Goal: Task Accomplishment & Management: Manage account settings

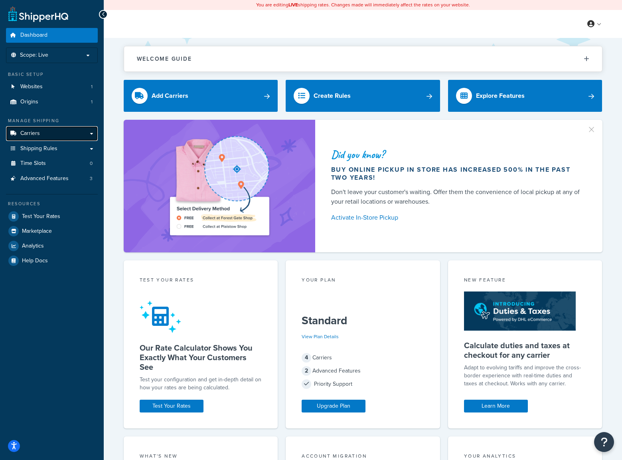
click at [56, 134] on link "Carriers" at bounding box center [52, 133] width 92 height 15
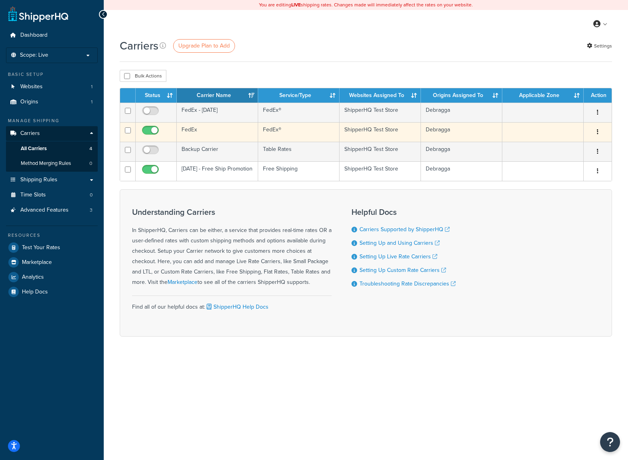
click at [596, 131] on button "button" at bounding box center [597, 132] width 11 height 13
click at [557, 146] on link "Edit" at bounding box center [565, 148] width 63 height 16
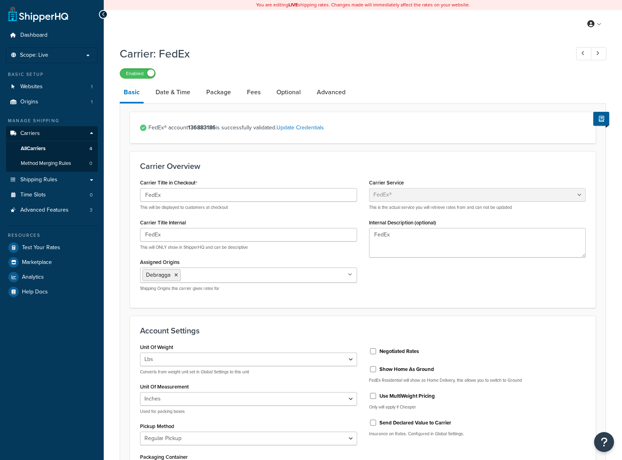
select select "fedEx"
select select "REGULAR_PICKUP"
select select "YOUR_PACKAGING"
click at [28, 148] on span "All Carriers" at bounding box center [33, 148] width 25 height 7
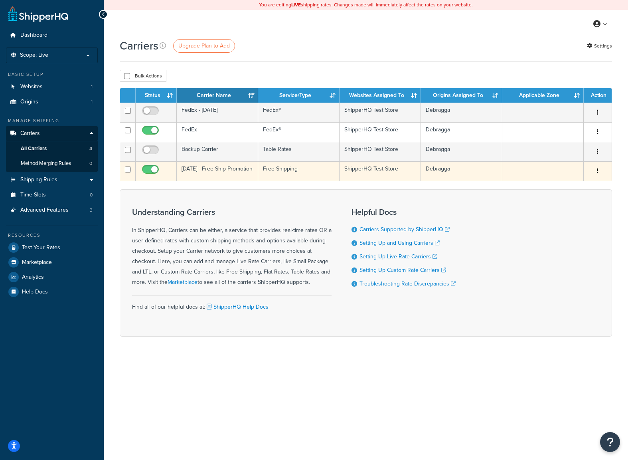
click at [598, 171] on icon "button" at bounding box center [598, 171] width 2 height 6
click at [561, 185] on link "Edit" at bounding box center [565, 187] width 63 height 16
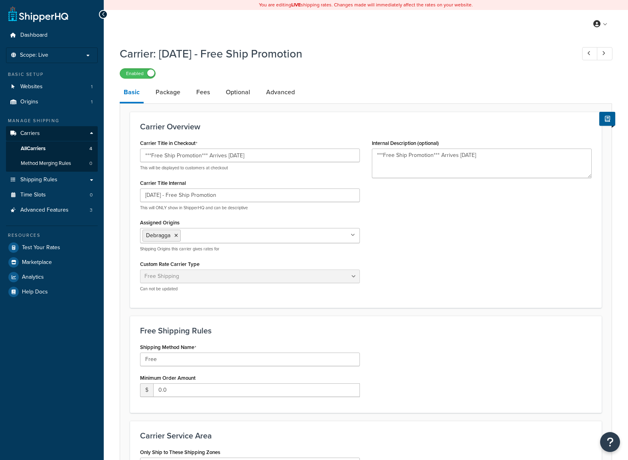
select select "free"
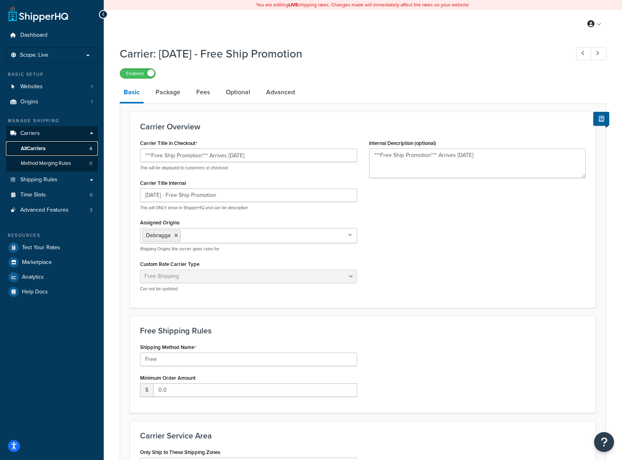
click at [43, 153] on link "All Carriers 4" at bounding box center [52, 148] width 92 height 15
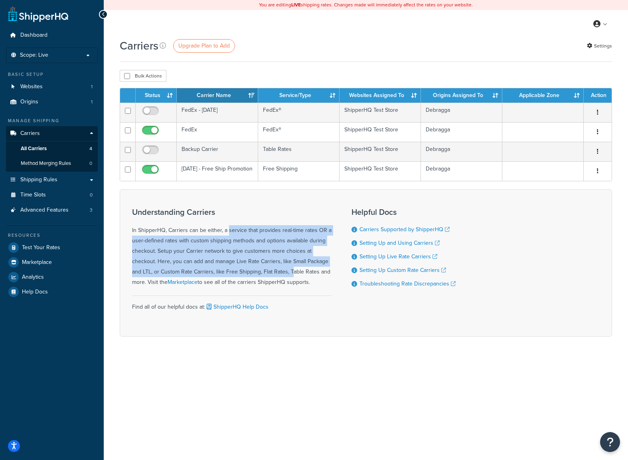
drag, startPoint x: 205, startPoint y: 232, endPoint x: 266, endPoint y: 275, distance: 74.7
click at [266, 275] on div "Understanding Carriers In ShipperHQ, Carriers can be either, a service that pro…" at bounding box center [231, 247] width 199 height 80
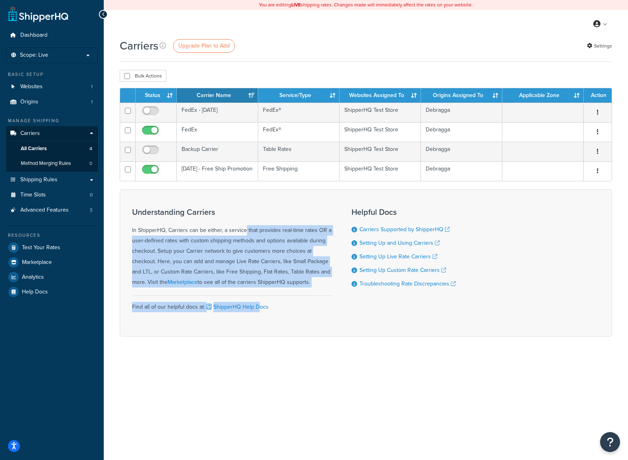
drag, startPoint x: 250, startPoint y: 276, endPoint x: 216, endPoint y: 232, distance: 56.3
click at [217, 232] on div "Understanding Carriers In ShipperHQ, Carriers can be either, a service that pro…" at bounding box center [231, 262] width 199 height 122
click at [216, 232] on div "Understanding Carriers In ShipperHQ, Carriers can be either, a service that pro…" at bounding box center [231, 247] width 199 height 80
drag, startPoint x: 265, startPoint y: 258, endPoint x: 287, endPoint y: 282, distance: 32.2
click at [287, 282] on div "Understanding Carriers In ShipperHQ, Carriers can be either, a service that pro…" at bounding box center [231, 247] width 199 height 80
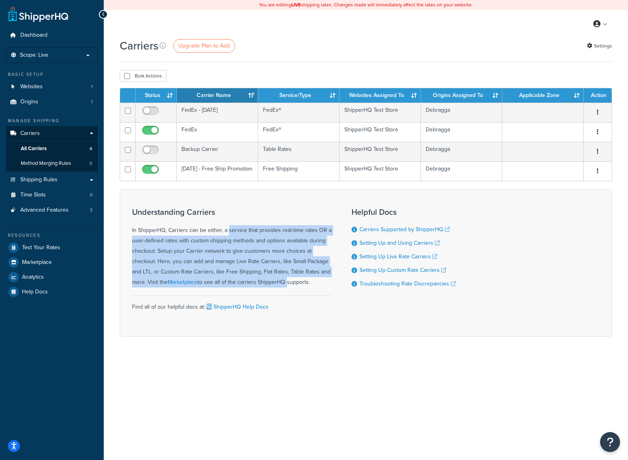
click at [287, 282] on div "Understanding Carriers In ShipperHQ, Carriers can be either, a service that pro…" at bounding box center [231, 247] width 199 height 80
drag, startPoint x: 296, startPoint y: 286, endPoint x: 233, endPoint y: 244, distance: 76.8
click at [233, 245] on div "Understanding Carriers In ShipperHQ, Carriers can be either, a service that pro…" at bounding box center [231, 247] width 199 height 80
click at [232, 244] on div "Understanding Carriers In ShipperHQ, Carriers can be either, a service that pro…" at bounding box center [231, 247] width 199 height 80
drag, startPoint x: 231, startPoint y: 237, endPoint x: 249, endPoint y: 276, distance: 43.5
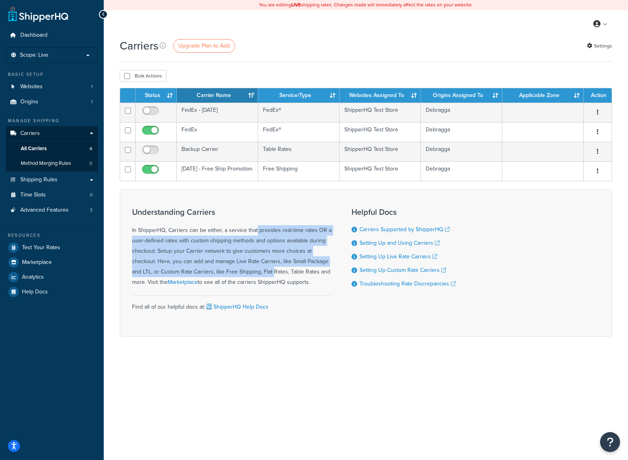
click at [249, 276] on div "Understanding Carriers In ShipperHQ, Carriers can be either, a service that pro…" at bounding box center [231, 247] width 199 height 80
click at [249, 277] on div "Understanding Carriers In ShipperHQ, Carriers can be either, a service that pro…" at bounding box center [231, 247] width 199 height 80
drag, startPoint x: 270, startPoint y: 286, endPoint x: 218, endPoint y: 233, distance: 74.7
click at [219, 233] on div "Understanding Carriers In ShipperHQ, Carriers can be either, a service that pro…" at bounding box center [231, 247] width 199 height 80
click at [217, 232] on div "Understanding Carriers In ShipperHQ, Carriers can be either, a service that pro…" at bounding box center [231, 247] width 199 height 80
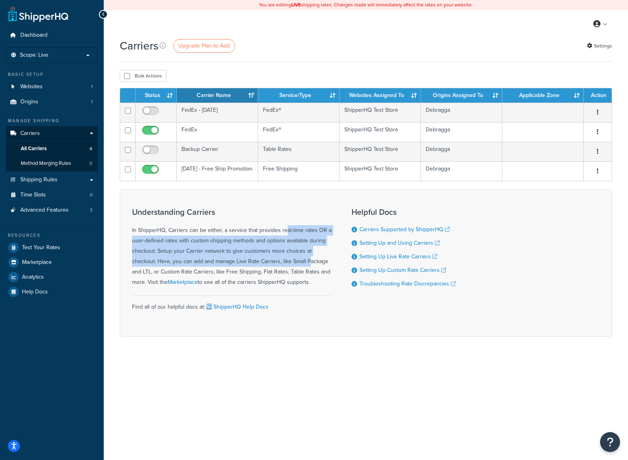
drag, startPoint x: 256, startPoint y: 228, endPoint x: 282, endPoint y: 262, distance: 42.4
click at [282, 262] on div "Understanding Carriers In ShipperHQ, Carriers can be either, a service that pro…" at bounding box center [231, 247] width 199 height 80
click at [282, 260] on div "Understanding Carriers In ShipperHQ, Carriers can be either, a service that pro…" at bounding box center [231, 247] width 199 height 80
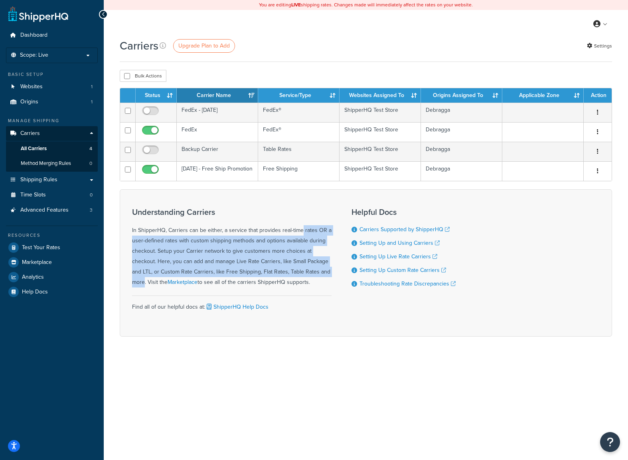
drag, startPoint x: 310, startPoint y: 269, endPoint x: 271, endPoint y: 228, distance: 57.3
click at [271, 228] on div "Understanding Carriers In ShipperHQ, Carriers can be either, a service that pro…" at bounding box center [231, 247] width 199 height 80
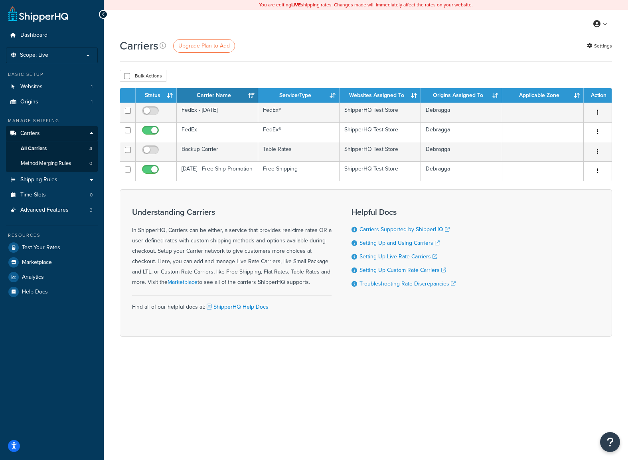
click at [270, 226] on div "Understanding Carriers In ShipperHQ, Carriers can be either, a service that pro…" at bounding box center [231, 247] width 199 height 80
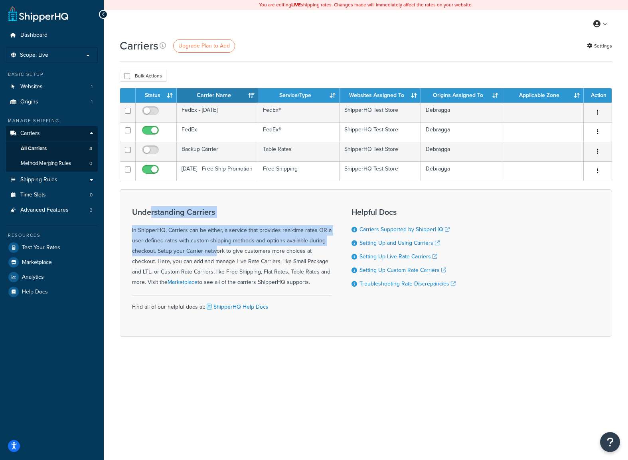
drag, startPoint x: 151, startPoint y: 214, endPoint x: 189, endPoint y: 254, distance: 55.3
click at [189, 254] on div "Understanding Carriers In ShipperHQ, Carriers can be either, a service that pro…" at bounding box center [231, 247] width 199 height 80
click at [189, 255] on div "Understanding Carriers In ShipperHQ, Carriers can be either, a service that pro…" at bounding box center [231, 247] width 199 height 80
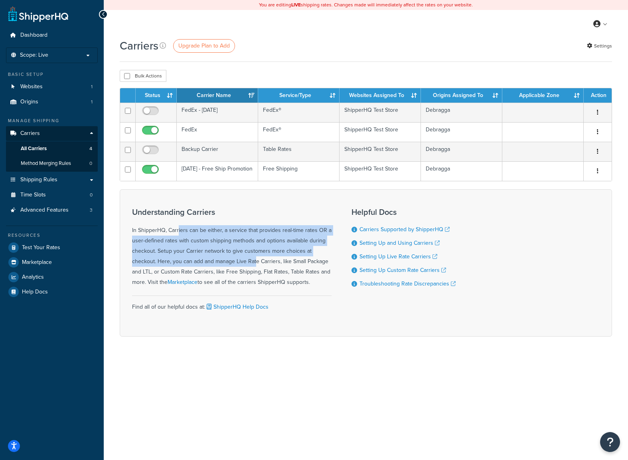
drag, startPoint x: 225, startPoint y: 260, endPoint x: 150, endPoint y: 232, distance: 80.3
click at [150, 232] on div "Understanding Carriers In ShipperHQ, Carriers can be either, a service that pro…" at bounding box center [231, 247] width 199 height 80
drag, startPoint x: 174, startPoint y: 235, endPoint x: 210, endPoint y: 264, distance: 45.4
click at [210, 264] on div "Understanding Carriers In ShipperHQ, Carriers can be either, a service that pro…" at bounding box center [231, 247] width 199 height 80
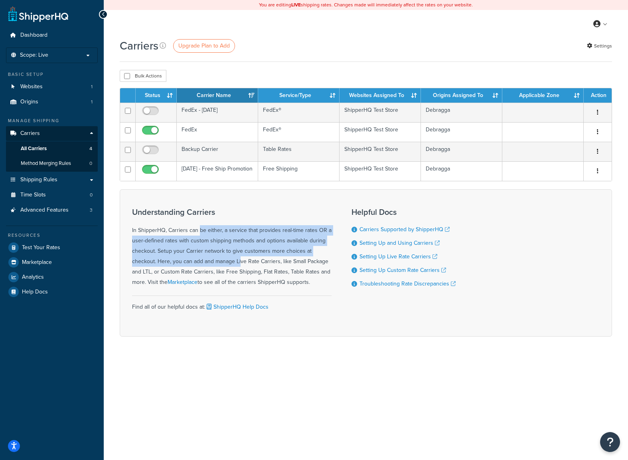
click at [210, 263] on div "Understanding Carriers In ShipperHQ, Carriers can be either, a service that pro…" at bounding box center [231, 247] width 199 height 80
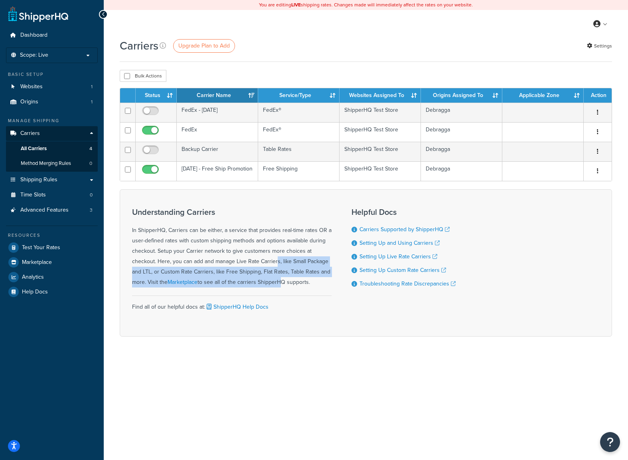
drag, startPoint x: 278, startPoint y: 284, endPoint x: 249, endPoint y: 265, distance: 35.5
click at [249, 265] on div "Understanding Carriers In ShipperHQ, Carriers can be either, a service that pro…" at bounding box center [231, 247] width 199 height 80
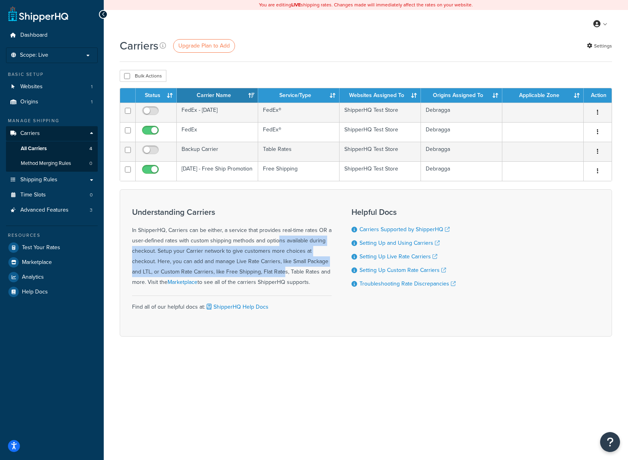
drag, startPoint x: 249, startPoint y: 247, endPoint x: 259, endPoint y: 278, distance: 32.2
click at [259, 278] on div "Understanding Carriers In ShipperHQ, Carriers can be either, a service that pro…" at bounding box center [231, 247] width 199 height 80
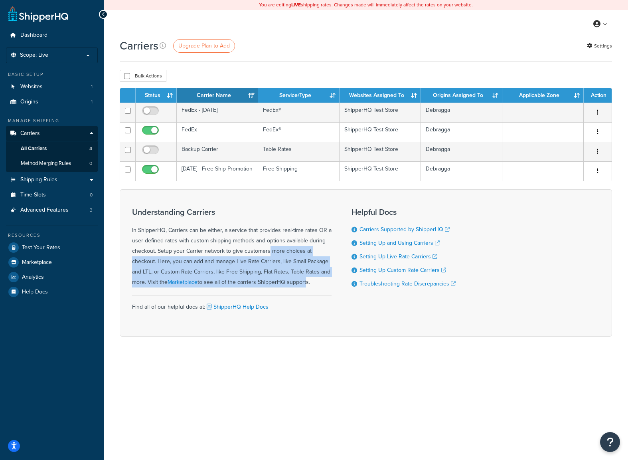
drag, startPoint x: 304, startPoint y: 282, endPoint x: 237, endPoint y: 256, distance: 71.3
click at [237, 256] on div "Understanding Carriers In ShipperHQ, Carriers can be either, a service that pro…" at bounding box center [231, 247] width 199 height 80
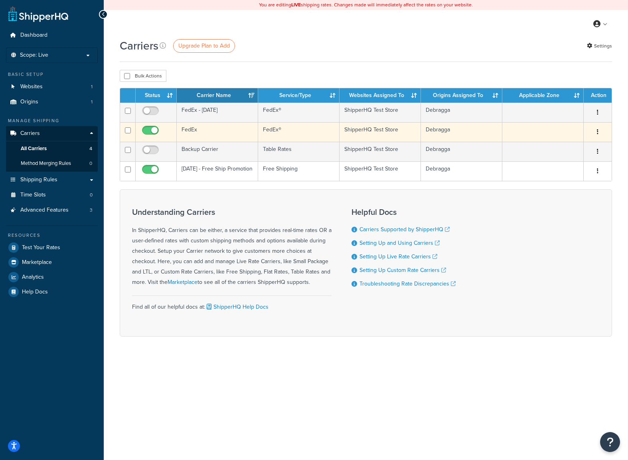
click at [599, 131] on button "button" at bounding box center [597, 132] width 11 height 13
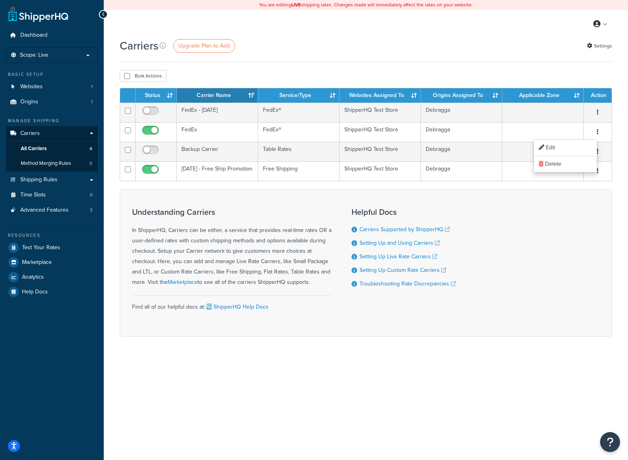
click at [395, 63] on div "Carriers Upgrade Plan to Add Settings Bulk Actions Duplicate Delete Contact Us …" at bounding box center [366, 201] width 524 height 326
click at [88, 55] on p "Scope: Live" at bounding box center [52, 55] width 85 height 7
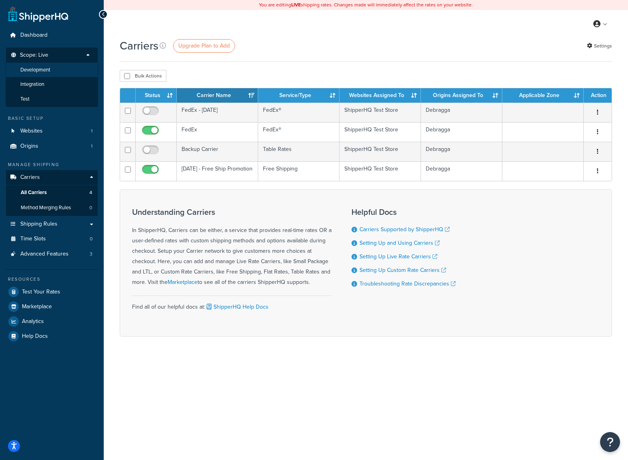
click at [51, 76] on li "Development" at bounding box center [52, 70] width 93 height 15
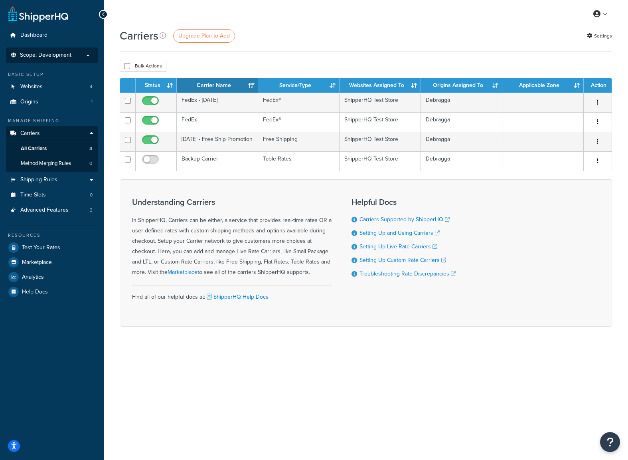
click at [54, 55] on span "Scope: Development" at bounding box center [45, 55] width 51 height 7
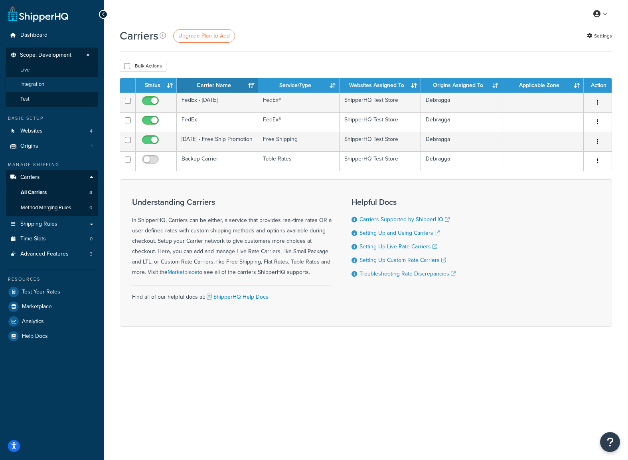
click at [40, 85] on span "Integration" at bounding box center [32, 84] width 24 height 7
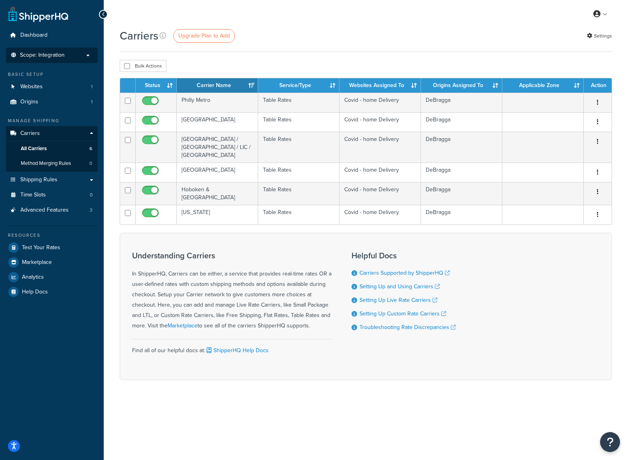
click at [62, 57] on span "Scope: Integration" at bounding box center [42, 55] width 45 height 7
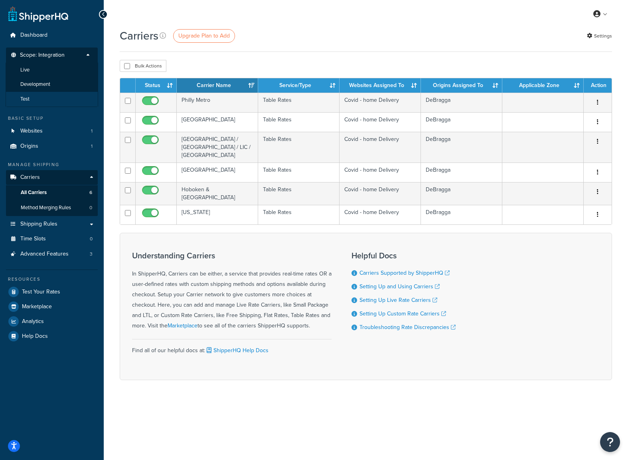
click at [41, 97] on li "Test" at bounding box center [52, 99] width 93 height 15
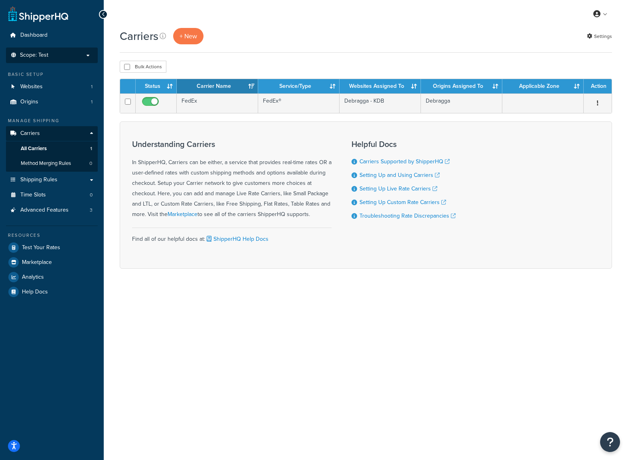
click at [61, 54] on p "Scope: Test" at bounding box center [52, 55] width 85 height 7
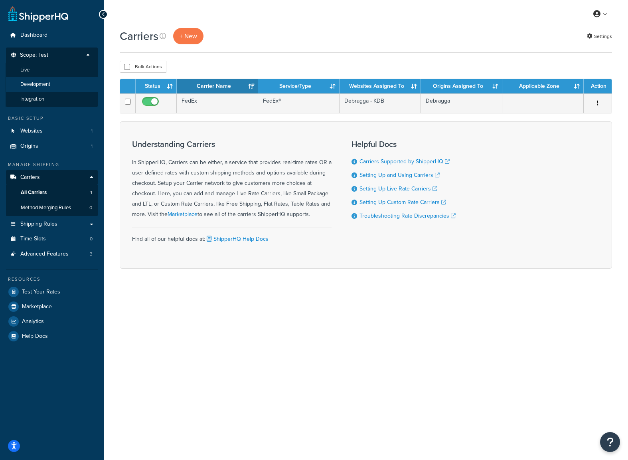
click at [55, 79] on li "Development" at bounding box center [52, 84] width 93 height 15
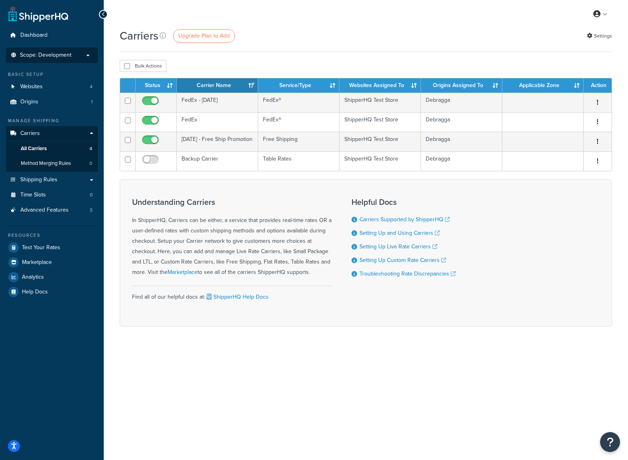
click at [93, 54] on p "Scope: Development" at bounding box center [52, 55] width 85 height 7
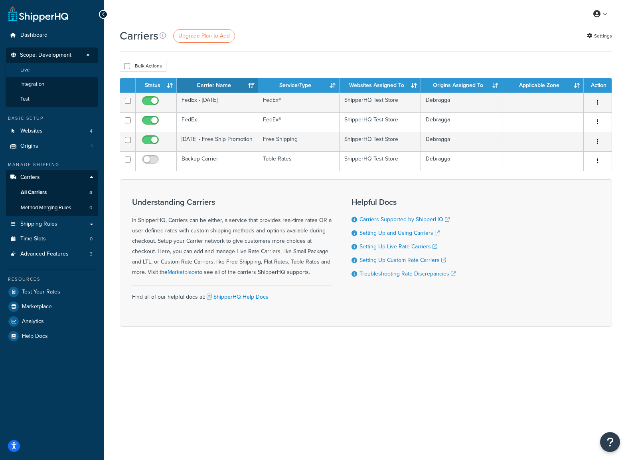
click at [46, 74] on li "Live" at bounding box center [52, 70] width 93 height 15
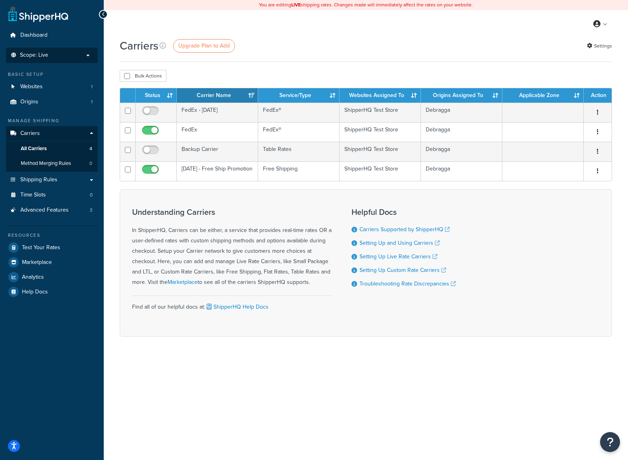
click at [77, 54] on p "Scope: Live" at bounding box center [52, 55] width 85 height 7
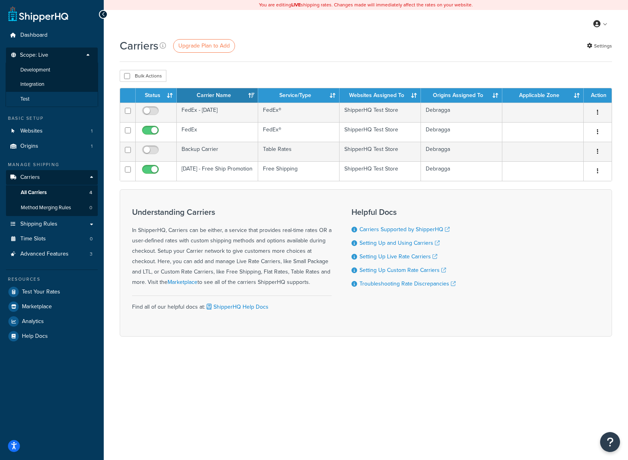
click at [57, 92] on li "Test" at bounding box center [52, 99] width 93 height 15
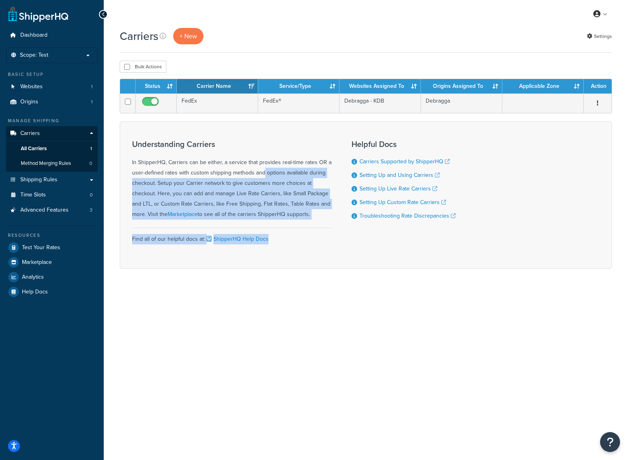
drag, startPoint x: 231, startPoint y: 169, endPoint x: 284, endPoint y: 266, distance: 111.6
click at [284, 266] on div "Understanding Carriers In ShipperHQ, Carriers can be either, a service that pro…" at bounding box center [366, 194] width 492 height 147
drag, startPoint x: 284, startPoint y: 319, endPoint x: 228, endPoint y: 158, distance: 170.2
click at [228, 158] on div "My Profile Billing Global Settings Contact Us Logout Carriers + New Settings Bu…" at bounding box center [366, 230] width 524 height 460
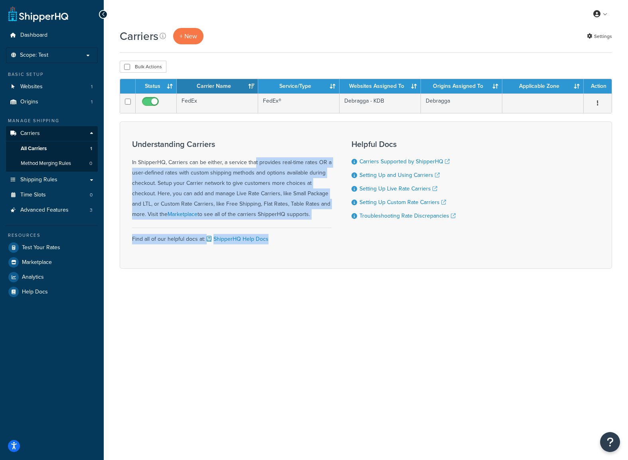
click at [228, 158] on div "Understanding Carriers In ShipperHQ, Carriers can be either, a service that pro…" at bounding box center [231, 180] width 199 height 80
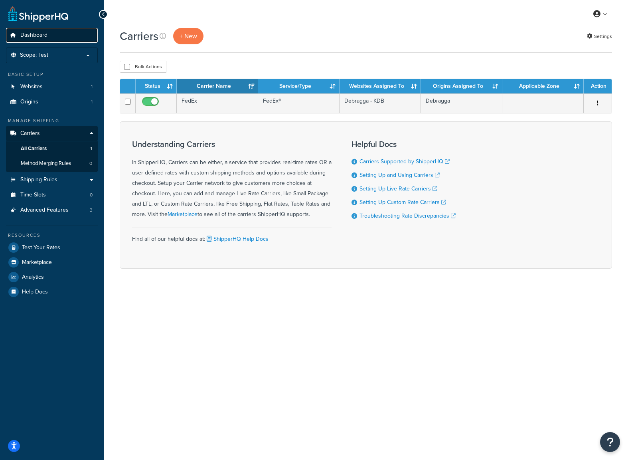
click at [42, 39] on span "Dashboard" at bounding box center [33, 35] width 27 height 7
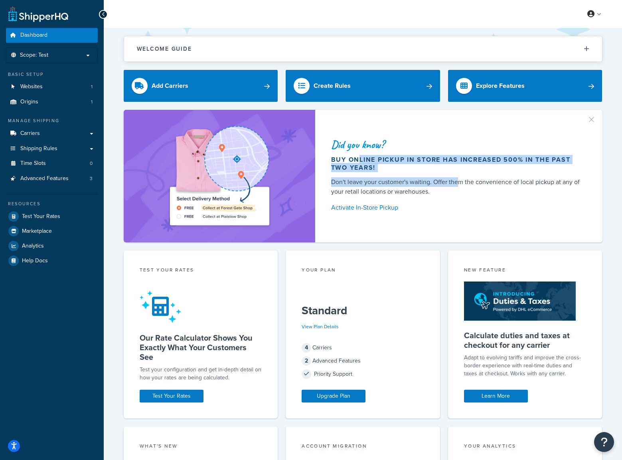
drag, startPoint x: 359, startPoint y: 159, endPoint x: 457, endPoint y: 185, distance: 101.2
click at [457, 185] on div "Did you know? Buy online pickup in store has increased 500% in the past two yea…" at bounding box center [458, 176] width 287 height 132
click at [457, 185] on div "Don't leave your customer's waiting. Offer them the convenience of local pickup…" at bounding box center [457, 186] width 252 height 19
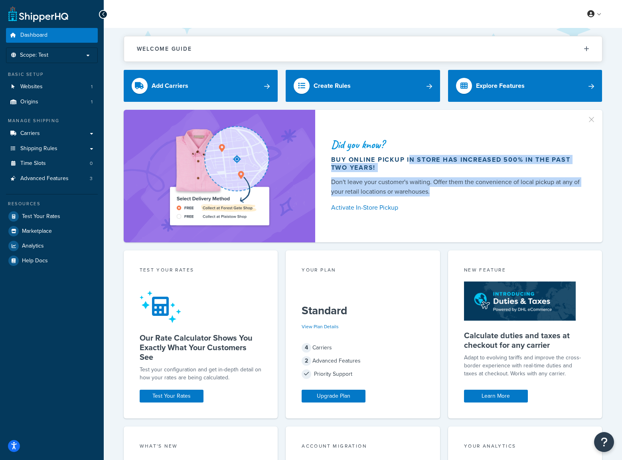
drag, startPoint x: 490, startPoint y: 189, endPoint x: 409, endPoint y: 159, distance: 86.5
click at [409, 159] on div "Did you know? Buy online pickup in store has increased 500% in the past two yea…" at bounding box center [458, 176] width 287 height 132
click at [409, 159] on div "Buy online pickup in store has increased 500% in the past two years!" at bounding box center [457, 164] width 252 height 16
drag, startPoint x: 365, startPoint y: 146, endPoint x: 453, endPoint y: 189, distance: 97.4
click at [453, 189] on div "Did you know? Buy online pickup in store has increased 500% in the past two yea…" at bounding box center [458, 176] width 287 height 132
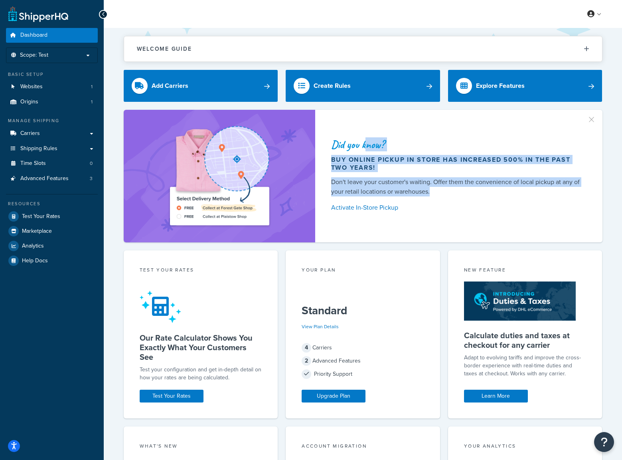
click at [453, 189] on div "Don't leave your customer's waiting. Offer them the convenience of local pickup…" at bounding box center [457, 186] width 252 height 19
drag, startPoint x: 334, startPoint y: 147, endPoint x: 408, endPoint y: 187, distance: 84.6
click at [394, 190] on div "Did you know? Buy online pickup in store has increased 500% in the past two yea…" at bounding box center [458, 176] width 287 height 132
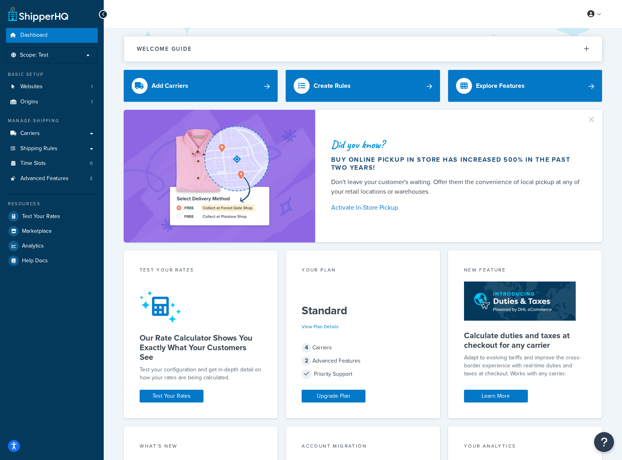
click at [408, 187] on div "Don't leave your customer's waiting. Offer them the convenience of local pickup…" at bounding box center [457, 186] width 252 height 19
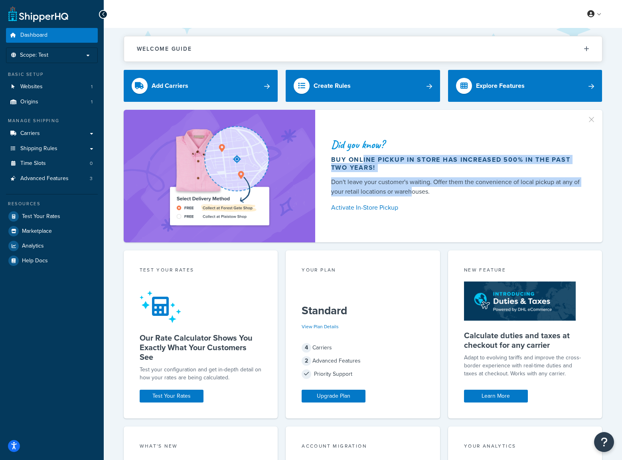
drag, startPoint x: 410, startPoint y: 192, endPoint x: 362, endPoint y: 157, distance: 59.4
click at [362, 157] on div "Did you know? Buy online pickup in store has increased 500% in the past two yea…" at bounding box center [458, 176] width 287 height 132
click at [362, 157] on div "Buy online pickup in store has increased 500% in the past two years!" at bounding box center [457, 164] width 252 height 16
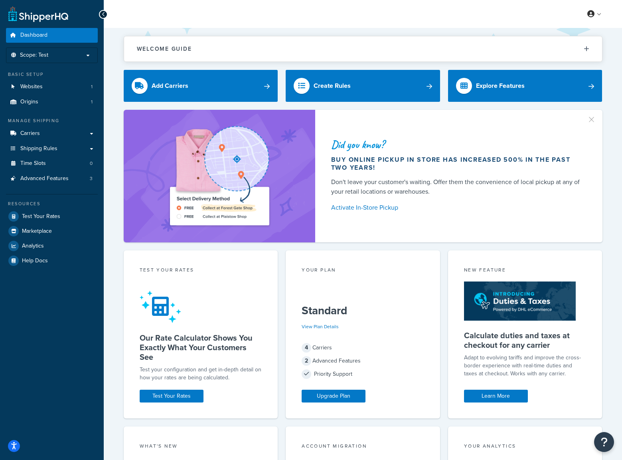
click at [388, 284] on div "Your Plan Standard View Plan Details 4 Carriers 2 Advanced Features Priority Su…" at bounding box center [363, 334] width 154 height 168
click at [90, 59] on li "Scope: Test" at bounding box center [52, 55] width 92 height 16
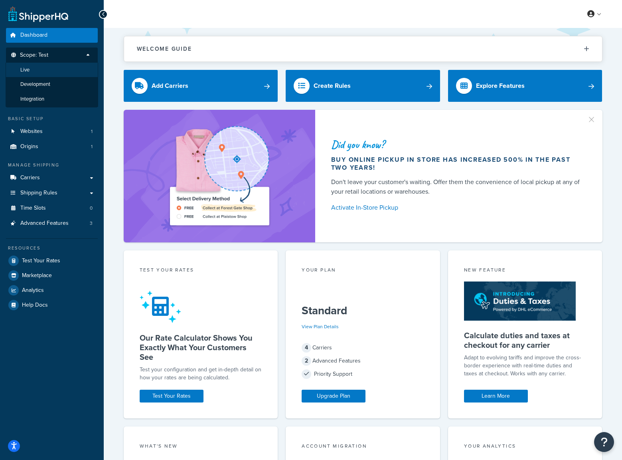
click at [41, 72] on li "Live" at bounding box center [52, 70] width 93 height 15
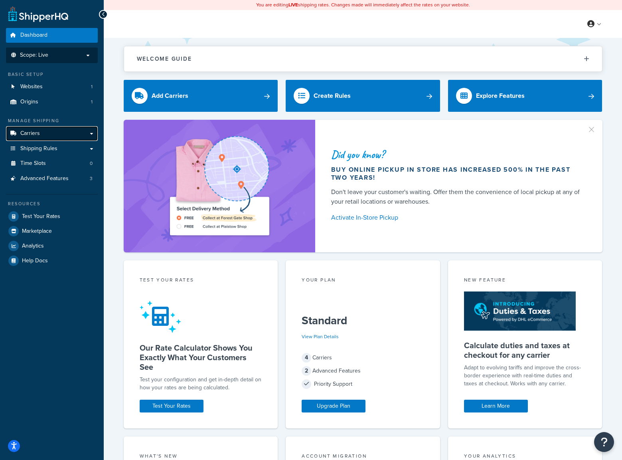
click at [55, 135] on link "Carriers" at bounding box center [52, 133] width 92 height 15
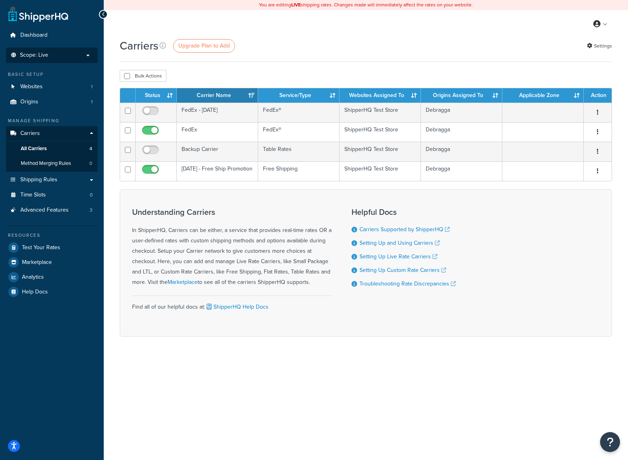
click at [88, 55] on p "Scope: Live" at bounding box center [52, 55] width 85 height 7
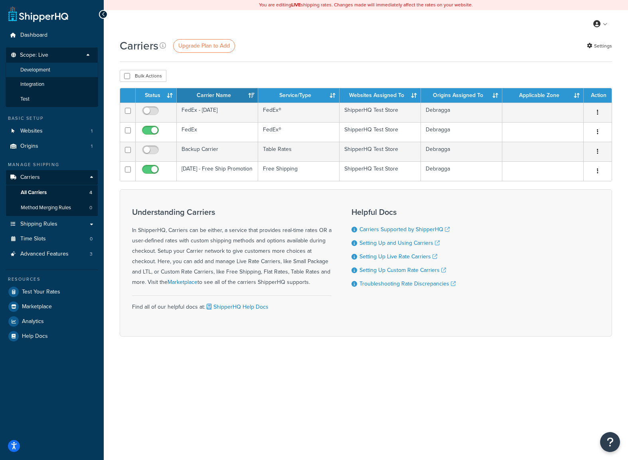
click at [48, 71] on span "Development" at bounding box center [35, 70] width 30 height 7
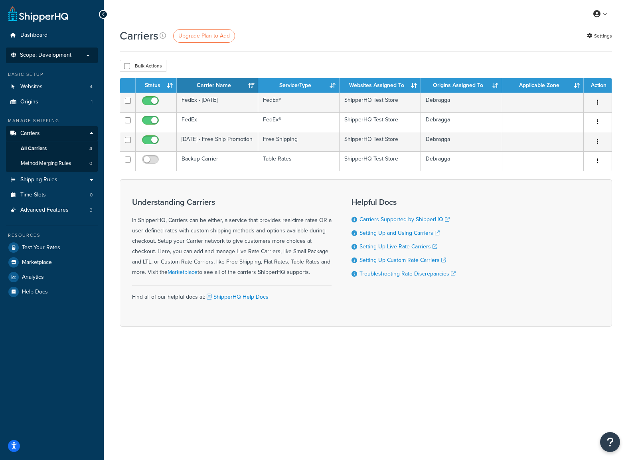
click at [91, 57] on p "Scope: Development" at bounding box center [52, 55] width 85 height 7
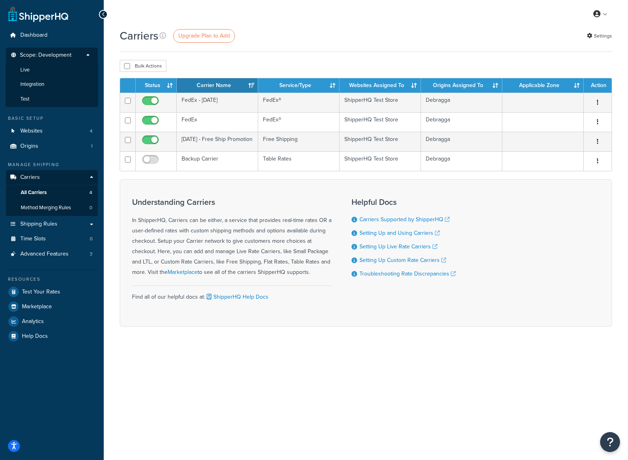
click at [321, 52] on div "Carriers Upgrade Plan to Add Settings" at bounding box center [366, 40] width 492 height 24
click at [89, 55] on p "Scope: Development" at bounding box center [52, 57] width 85 height 11
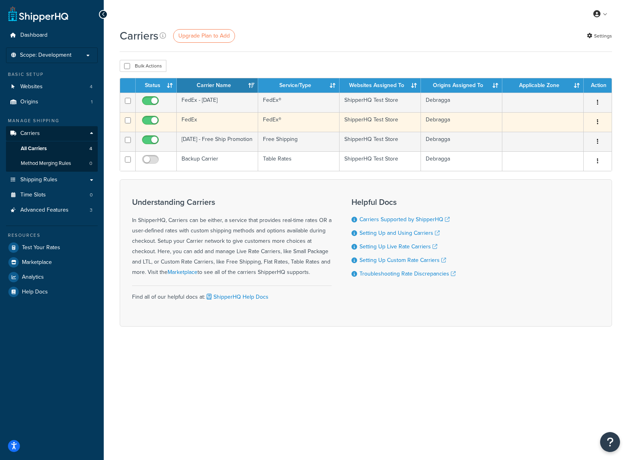
click at [595, 122] on button "button" at bounding box center [597, 122] width 11 height 13
click at [553, 135] on link "Edit" at bounding box center [565, 138] width 63 height 16
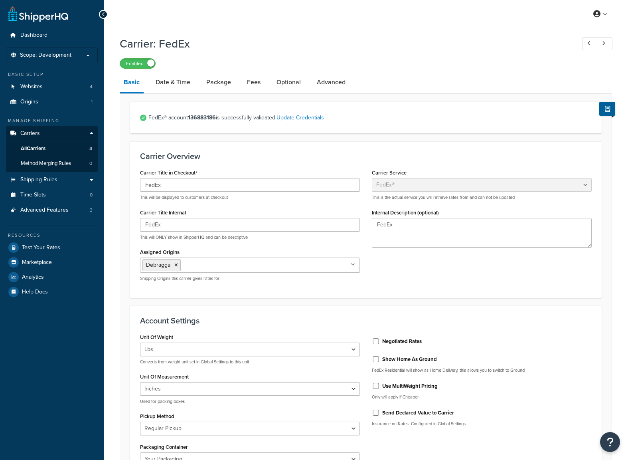
select select "fedEx"
select select "REGULAR_PICKUP"
select select "YOUR_PACKAGING"
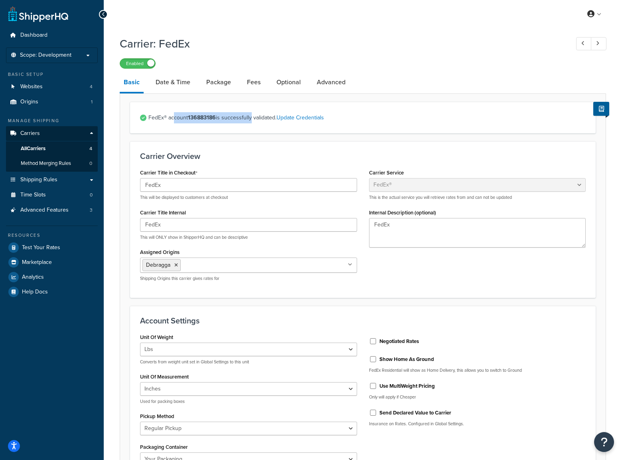
drag, startPoint x: 175, startPoint y: 114, endPoint x: 251, endPoint y: 119, distance: 76.8
click at [251, 119] on span "FedEx® account 136883186 is successfully validated. Update Credentials" at bounding box center [366, 117] width 437 height 11
drag, startPoint x: 257, startPoint y: 119, endPoint x: 188, endPoint y: 114, distance: 69.1
click at [188, 114] on span "FedEx® account 136883186 is successfully validated. Update Credentials" at bounding box center [366, 117] width 437 height 11
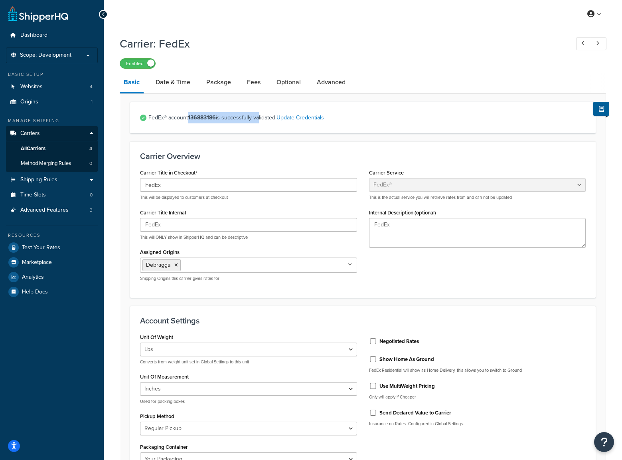
click at [187, 114] on span "FedEx® account 136883186 is successfully validated. Update Credentials" at bounding box center [366, 117] width 437 height 11
click at [179, 86] on link "Date & Time" at bounding box center [173, 82] width 43 height 19
select select "yMd"
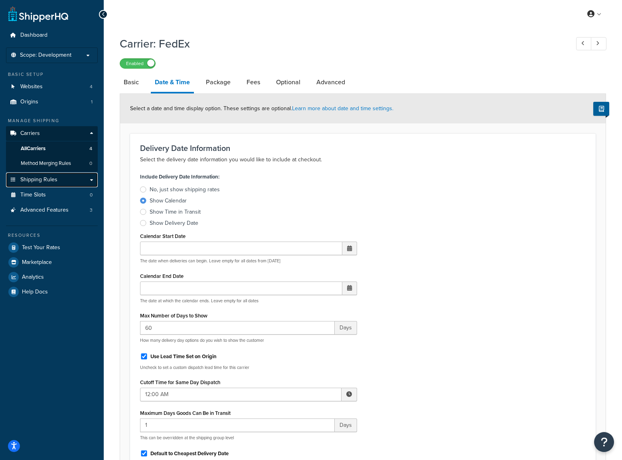
click at [86, 183] on link "Shipping Rules" at bounding box center [52, 179] width 92 height 15
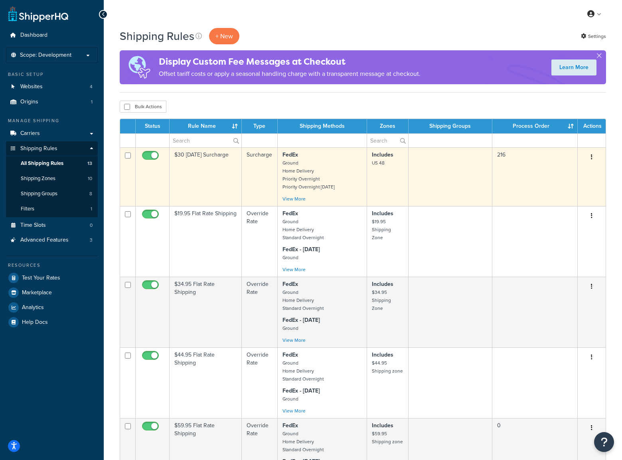
click at [589, 158] on button "button" at bounding box center [591, 157] width 11 height 13
click at [566, 169] on link "Edit" at bounding box center [565, 172] width 63 height 16
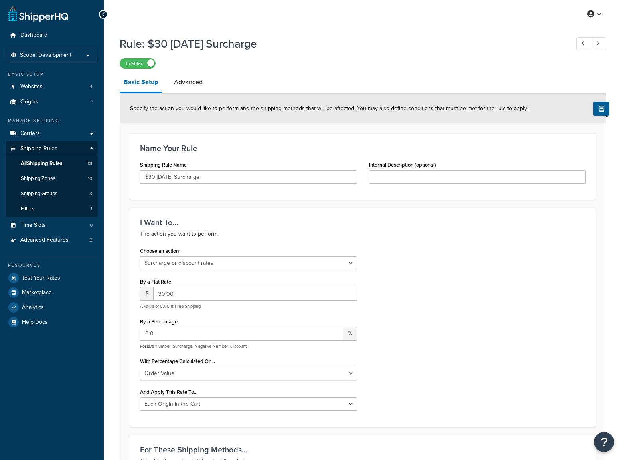
select select "SURCHARGE"
select select "ORDER"
select select "LOCATION"
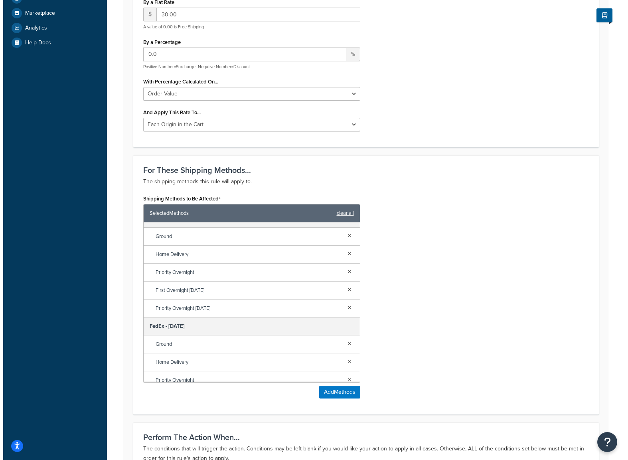
scroll to position [20, 0]
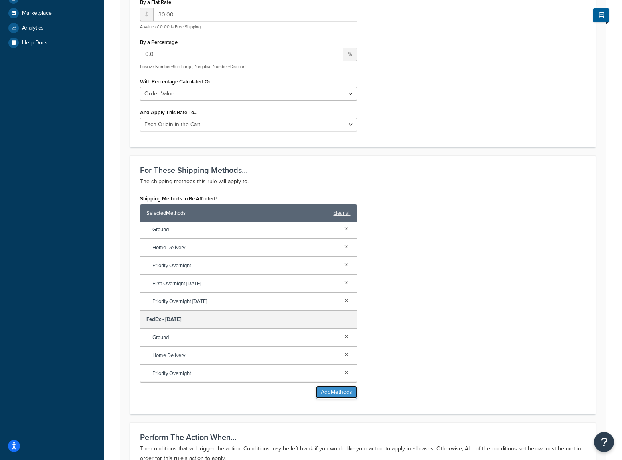
click at [346, 392] on button "Add Methods" at bounding box center [336, 391] width 41 height 13
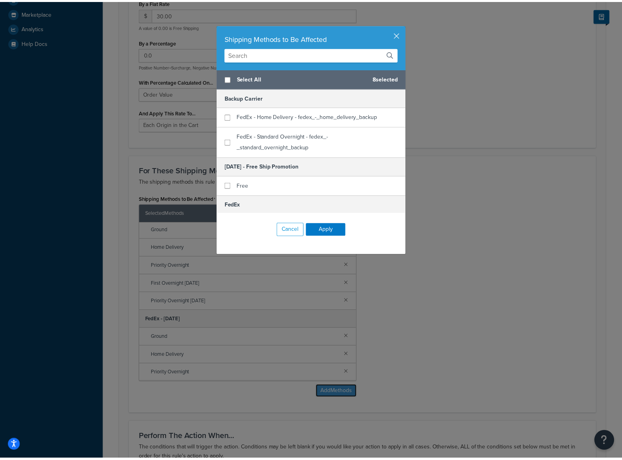
scroll to position [215, 0]
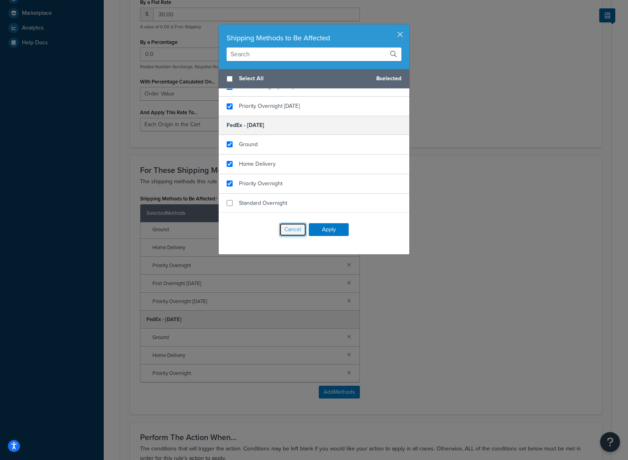
click at [287, 227] on button "Cancel" at bounding box center [292, 230] width 27 height 14
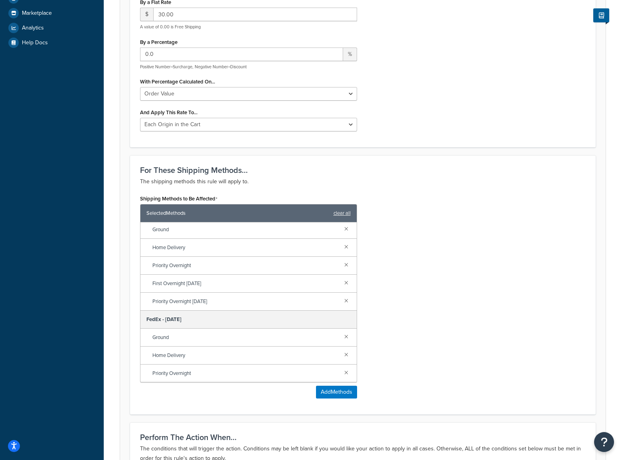
scroll to position [0, 0]
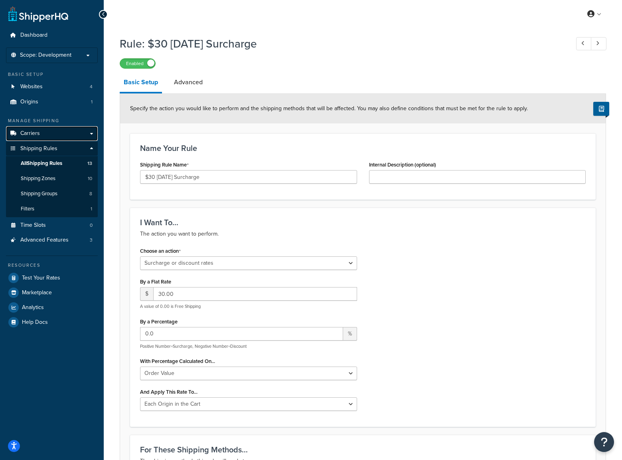
click at [36, 130] on span "Carriers" at bounding box center [30, 133] width 20 height 7
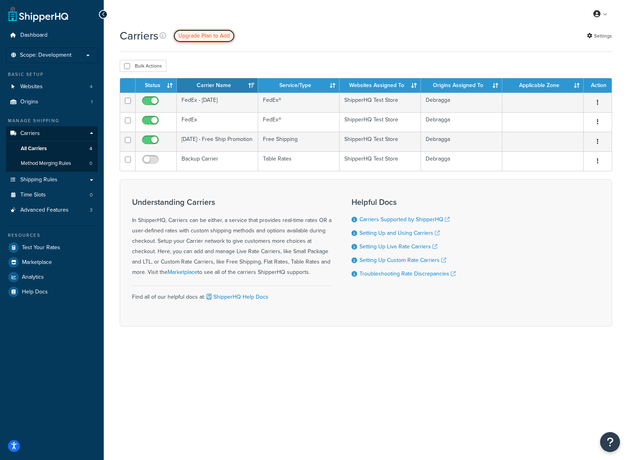
click at [203, 32] on span "Upgrade Plan to Add" at bounding box center [203, 36] width 51 height 8
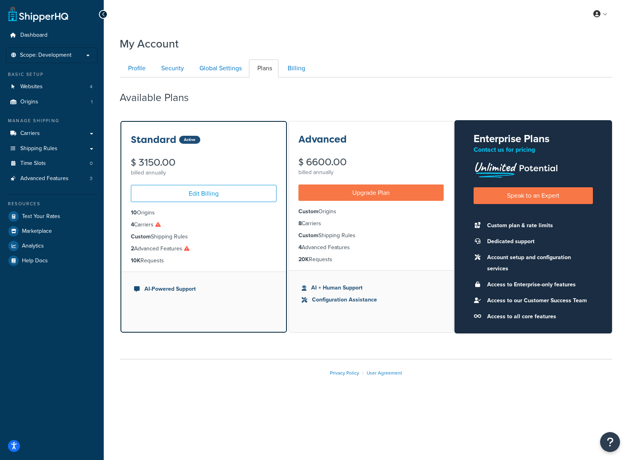
drag, startPoint x: 260, startPoint y: 101, endPoint x: 260, endPoint y: 96, distance: 4.8
click at [38, 132] on span "Carriers" at bounding box center [30, 133] width 20 height 7
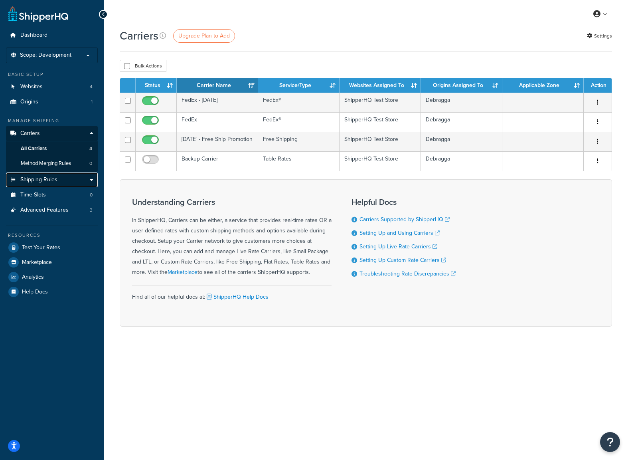
click at [89, 178] on link "Shipping Rules" at bounding box center [52, 179] width 92 height 15
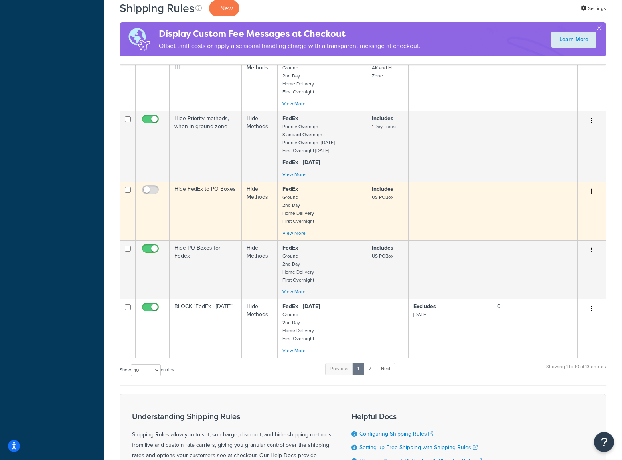
scroll to position [465, 0]
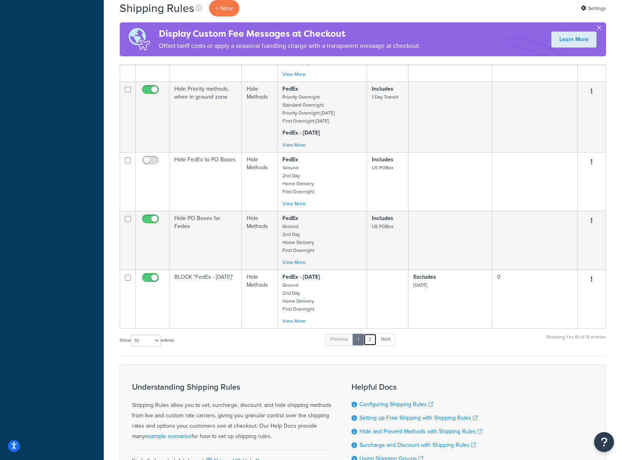
click at [371, 340] on link "2" at bounding box center [369, 339] width 13 height 12
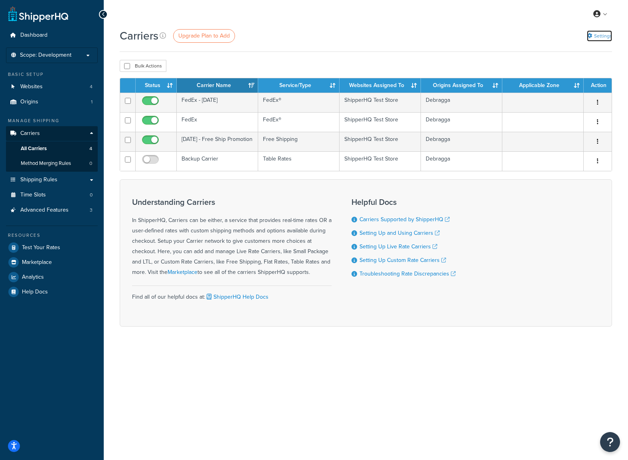
click at [598, 36] on link "Settings" at bounding box center [599, 35] width 25 height 11
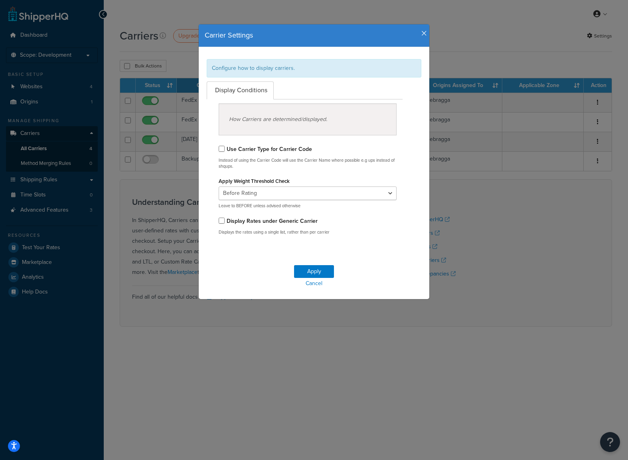
click at [521, 236] on div "Carrier Settings Configure how to display carriers. Display Conditions How Carr…" at bounding box center [314, 230] width 628 height 460
click at [175, 205] on div "Carrier Settings Configure how to display carriers. Display Conditions How Carr…" at bounding box center [314, 230] width 628 height 460
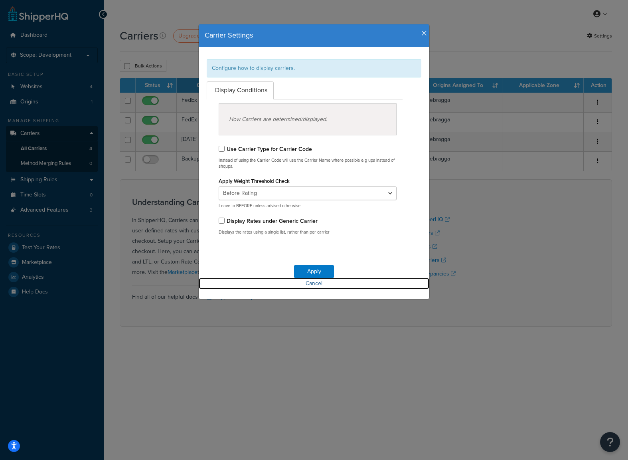
click at [319, 285] on link "Cancel" at bounding box center [314, 283] width 231 height 11
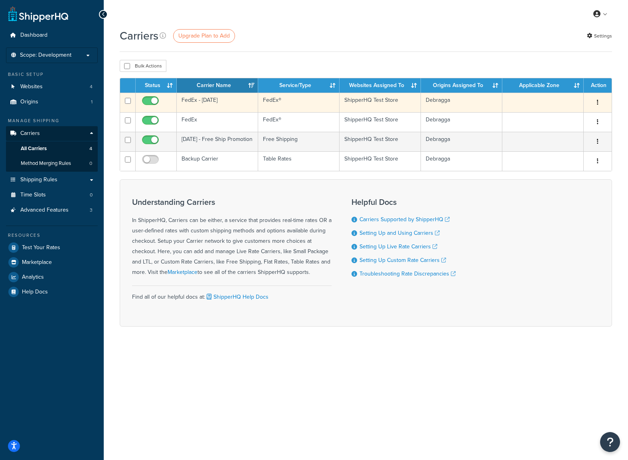
click at [596, 102] on button "button" at bounding box center [597, 102] width 11 height 13
click at [565, 132] on link "Delete" at bounding box center [565, 134] width 63 height 16
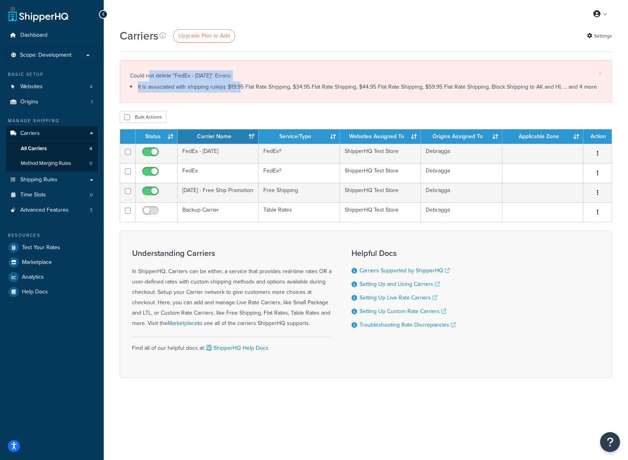
drag, startPoint x: 150, startPoint y: 78, endPoint x: 231, endPoint y: 86, distance: 81.4
click at [231, 86] on div "Could not delete "FedEx - [DATE]". Errors: It is associated with shipping rule(…" at bounding box center [365, 81] width 471 height 22
drag, startPoint x: 265, startPoint y: 86, endPoint x: 154, endPoint y: 85, distance: 110.9
click at [154, 85] on li "It is associated with shipping rule(s): $19.95 Flat Rate Shipping, $34.95 Flat …" at bounding box center [365, 86] width 471 height 11
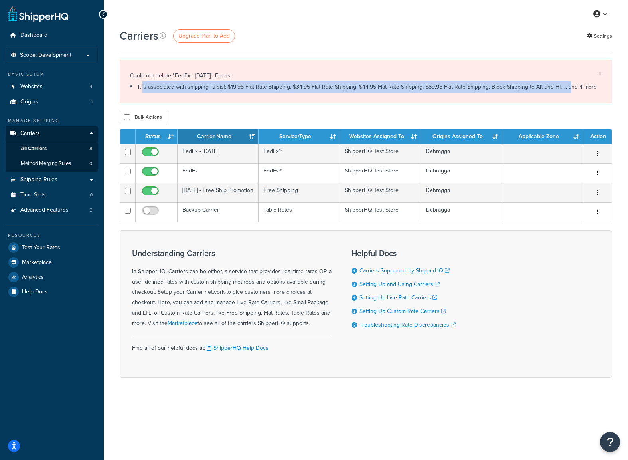
drag, startPoint x: 134, startPoint y: 87, endPoint x: 561, endPoint y: 85, distance: 426.8
click at [560, 85] on li "It is associated with shipping rule(s): $19.95 Flat Rate Shipping, $34.95 Flat …" at bounding box center [365, 86] width 471 height 11
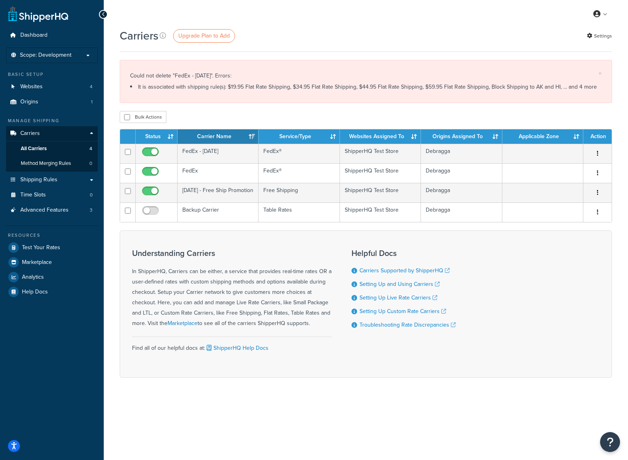
click at [570, 85] on li "It is associated with shipping rule(s): $19.95 Flat Rate Shipping, $34.95 Flat …" at bounding box center [365, 86] width 471 height 11
click at [576, 86] on li "It is associated with shipping rule(s): $19.95 Flat Rate Shipping, $34.95 Flat …" at bounding box center [365, 86] width 471 height 11
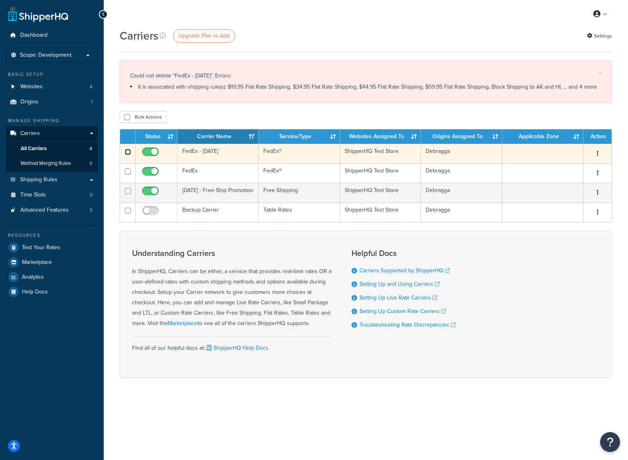
click at [130, 154] on input "checkbox" at bounding box center [128, 152] width 6 height 6
click at [124, 152] on td at bounding box center [128, 154] width 16 height 20
checkbox input "false"
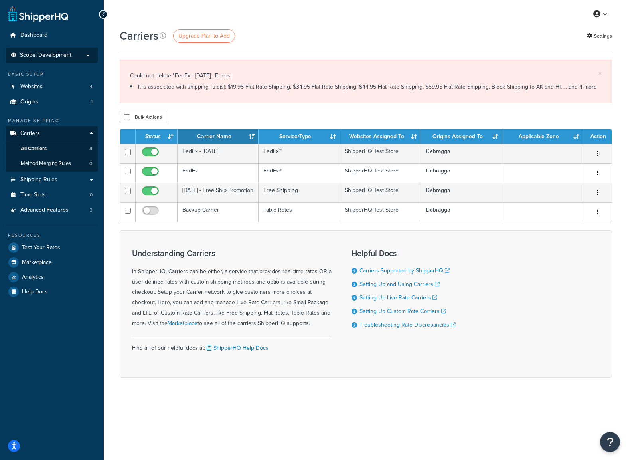
click at [77, 55] on p "Scope: Development" at bounding box center [52, 55] width 85 height 7
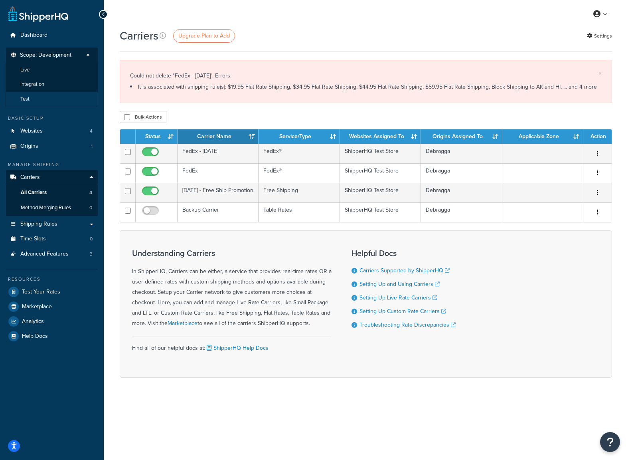
click at [58, 93] on li "Test" at bounding box center [52, 99] width 93 height 15
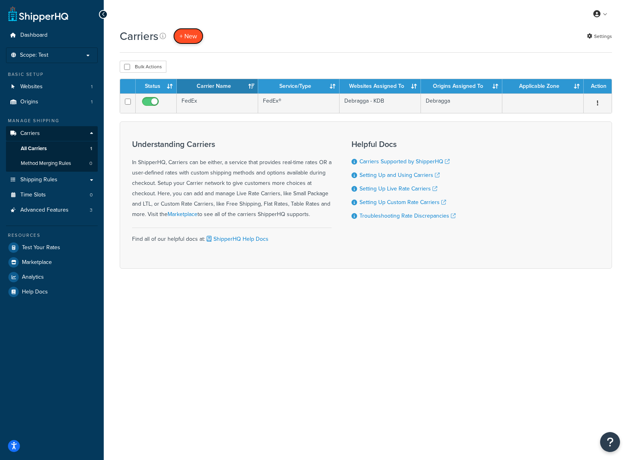
click at [189, 40] on button "+ New" at bounding box center [188, 36] width 30 height 16
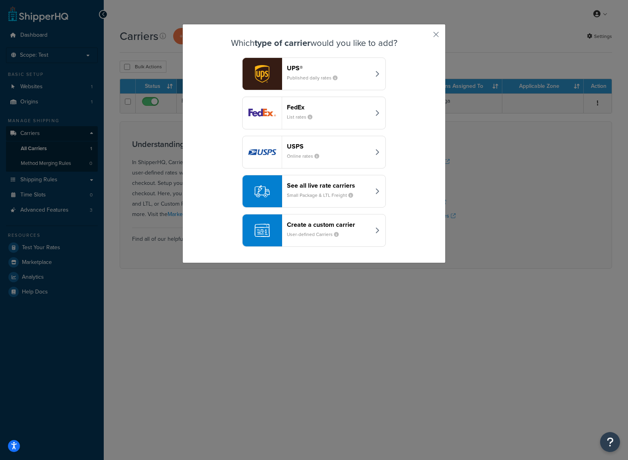
click at [312, 73] on div "UPS® Published daily rates" at bounding box center [328, 73] width 83 height 19
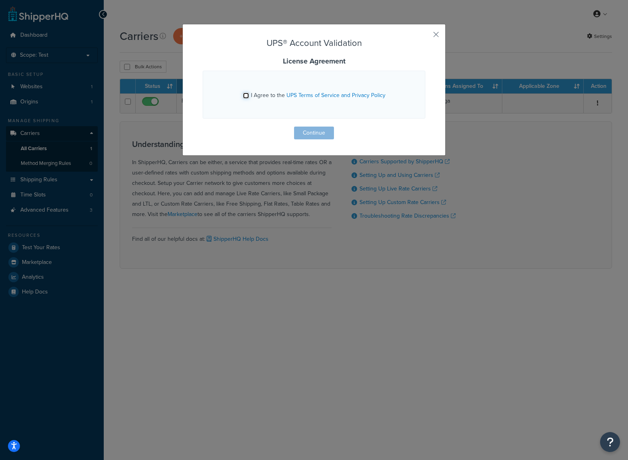
click at [243, 95] on input "I Agree to the UPS Terms of Service and Privacy Policy" at bounding box center [246, 96] width 6 height 6
checkbox input "true"
click at [324, 132] on button "Continue" at bounding box center [314, 132] width 40 height 13
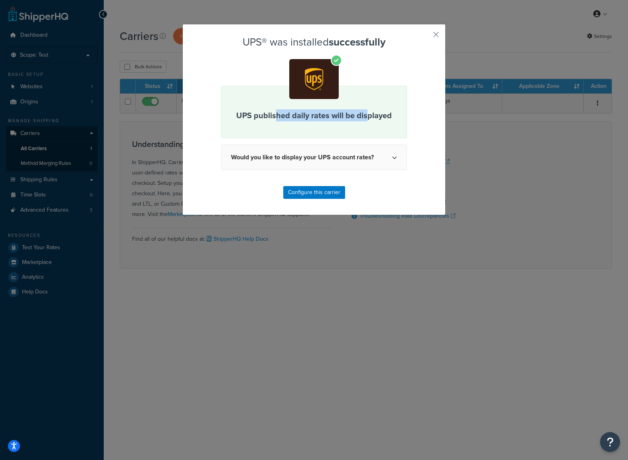
drag, startPoint x: 272, startPoint y: 115, endPoint x: 364, endPoint y: 115, distance: 92.1
click at [364, 115] on p "UPS published daily rates will be displayed" at bounding box center [314, 115] width 166 height 12
click at [367, 115] on p "UPS published daily rates will be displayed" at bounding box center [314, 115] width 166 height 12
drag, startPoint x: 379, startPoint y: 115, endPoint x: 264, endPoint y: 117, distance: 114.5
click at [264, 117] on p "UPS published daily rates will be displayed" at bounding box center [314, 115] width 166 height 12
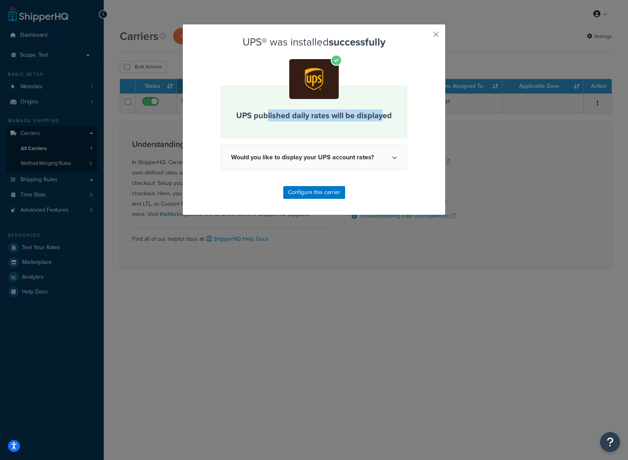
click at [264, 117] on p "UPS published daily rates will be displayed" at bounding box center [314, 115] width 166 height 12
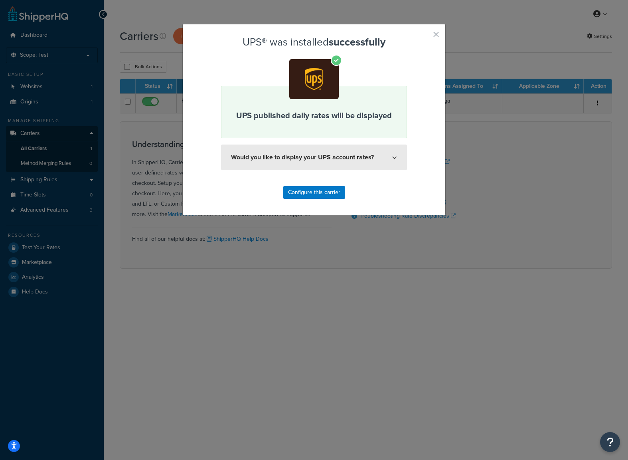
click at [388, 159] on button "Would you like to display your UPS account rates?" at bounding box center [314, 157] width 186 height 26
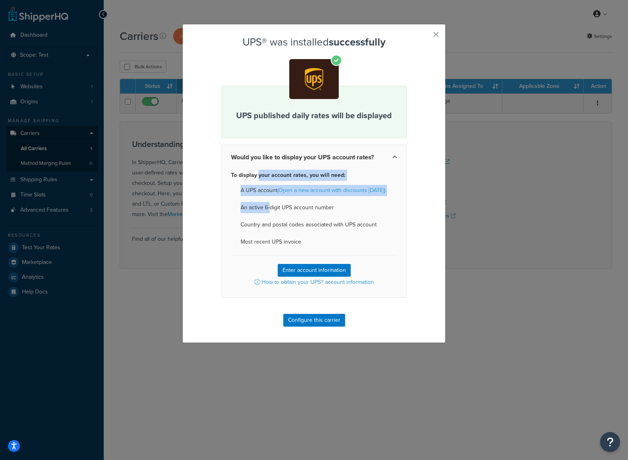
drag, startPoint x: 254, startPoint y: 176, endPoint x: 268, endPoint y: 212, distance: 39.3
click at [268, 213] on div "To display your account rates, you will need: A UPS account (Open a new account…" at bounding box center [314, 234] width 186 height 128
click at [268, 211] on li "An active 6-digit UPS account number" at bounding box center [314, 207] width 166 height 11
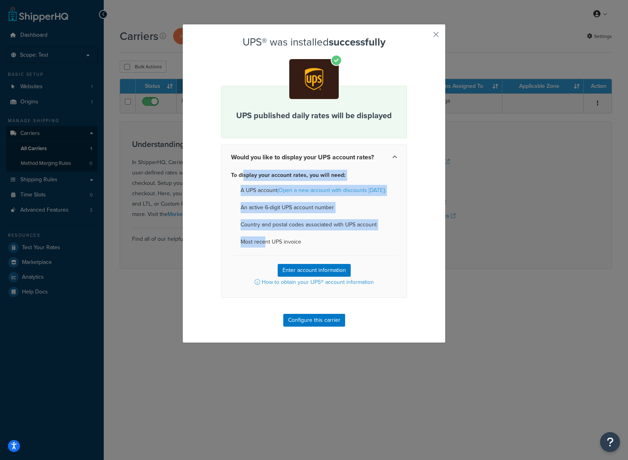
drag, startPoint x: 263, startPoint y: 232, endPoint x: 239, endPoint y: 173, distance: 64.2
click at [239, 173] on div "To display your account rates, you will need: A UPS account (Open a new account…" at bounding box center [314, 234] width 186 height 128
click at [239, 173] on p "To display your account rates, you will need:" at bounding box center [314, 175] width 166 height 11
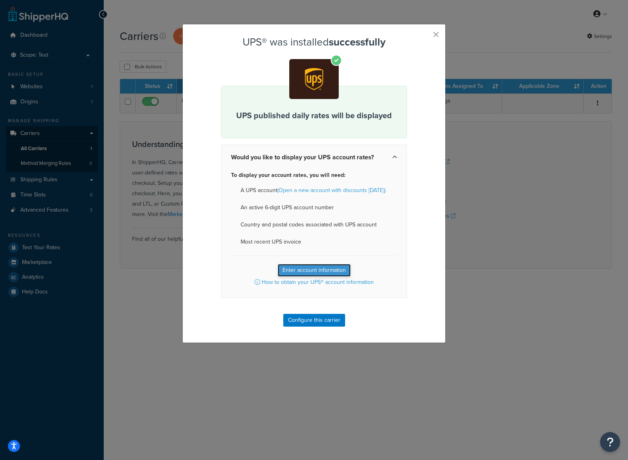
click at [309, 272] on button "Enter account information" at bounding box center [314, 270] width 73 height 13
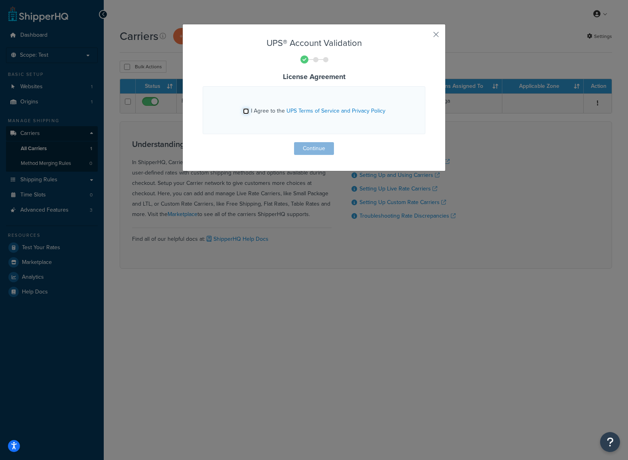
click at [243, 112] on input "I Agree to the UPS Terms of Service and Privacy Policy" at bounding box center [246, 111] width 6 height 6
checkbox input "true"
click at [305, 149] on button "Continue" at bounding box center [314, 148] width 40 height 13
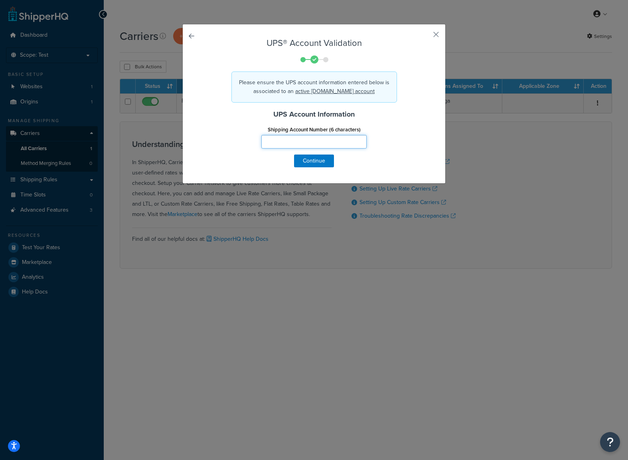
click at [301, 140] on input "Shipping Account Number (6 characters)" at bounding box center [313, 142] width 105 height 14
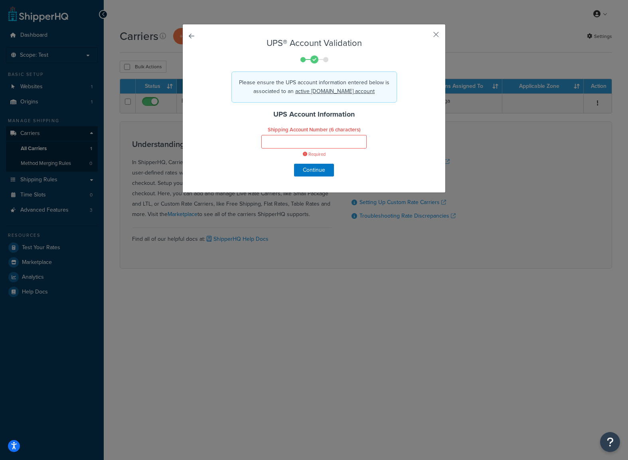
click at [219, 134] on div "Shipping Account Number (6 characters) Required" at bounding box center [314, 143] width 235 height 39
click at [425, 36] on button "button" at bounding box center [424, 37] width 2 height 2
